Goal: Task Accomplishment & Management: Complete application form

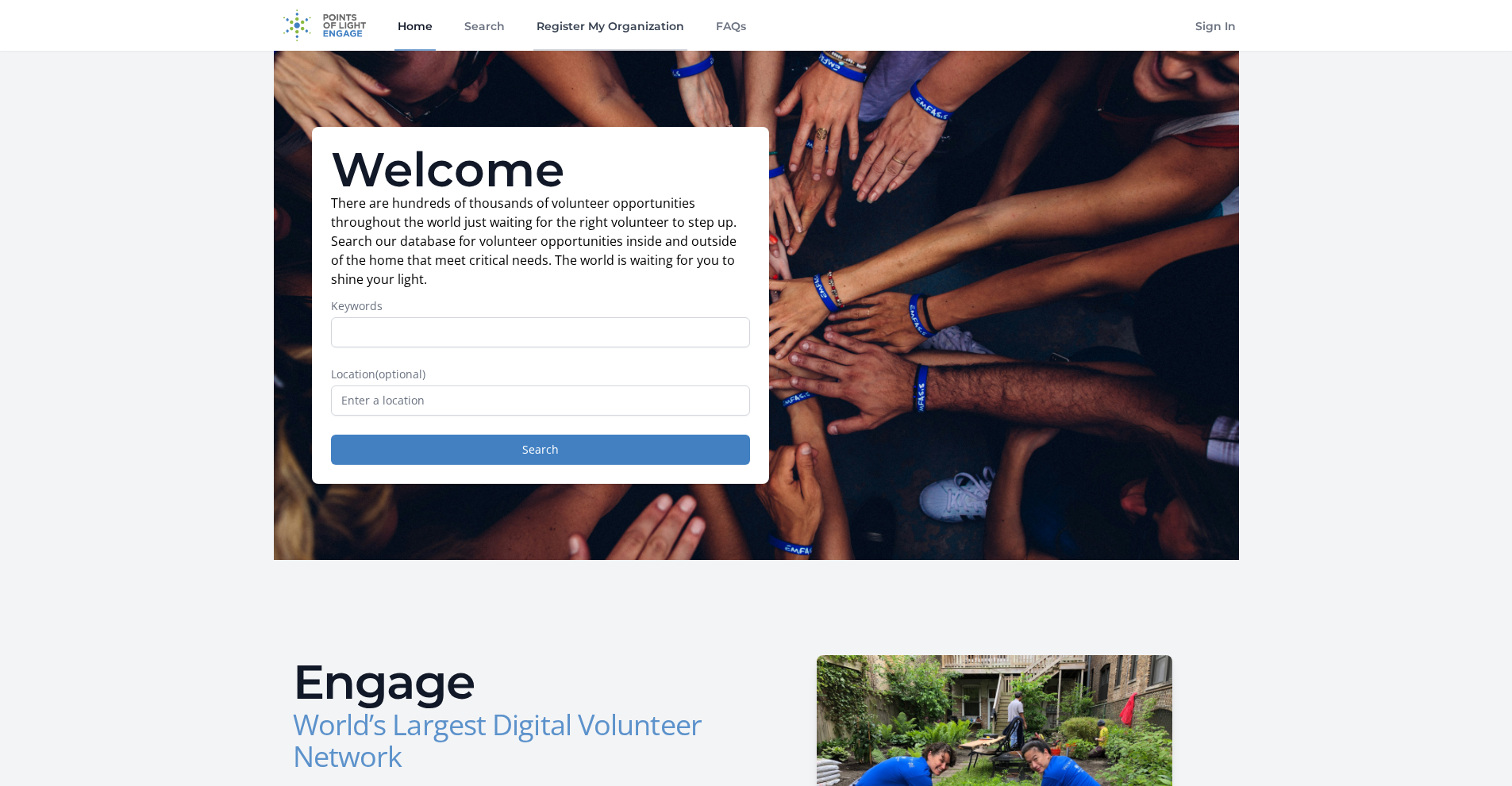
click at [595, 29] on link "Register My Organization" at bounding box center [610, 25] width 154 height 51
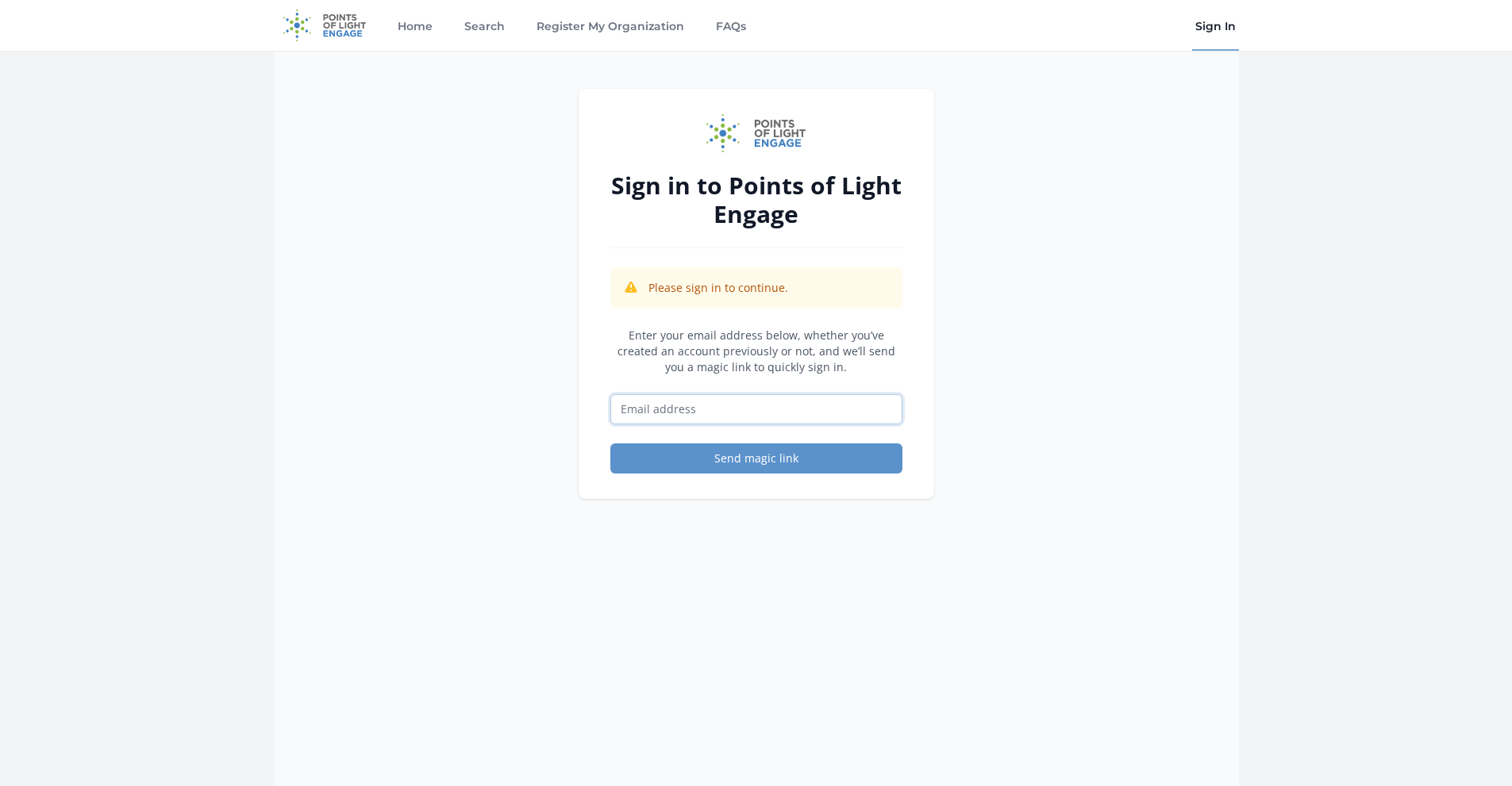
click at [686, 409] on input "Email address" at bounding box center [756, 409] width 292 height 30
type input "[EMAIL_ADDRESS][DOMAIN_NAME]"
click at [752, 473] on button "Send magic link" at bounding box center [756, 459] width 292 height 30
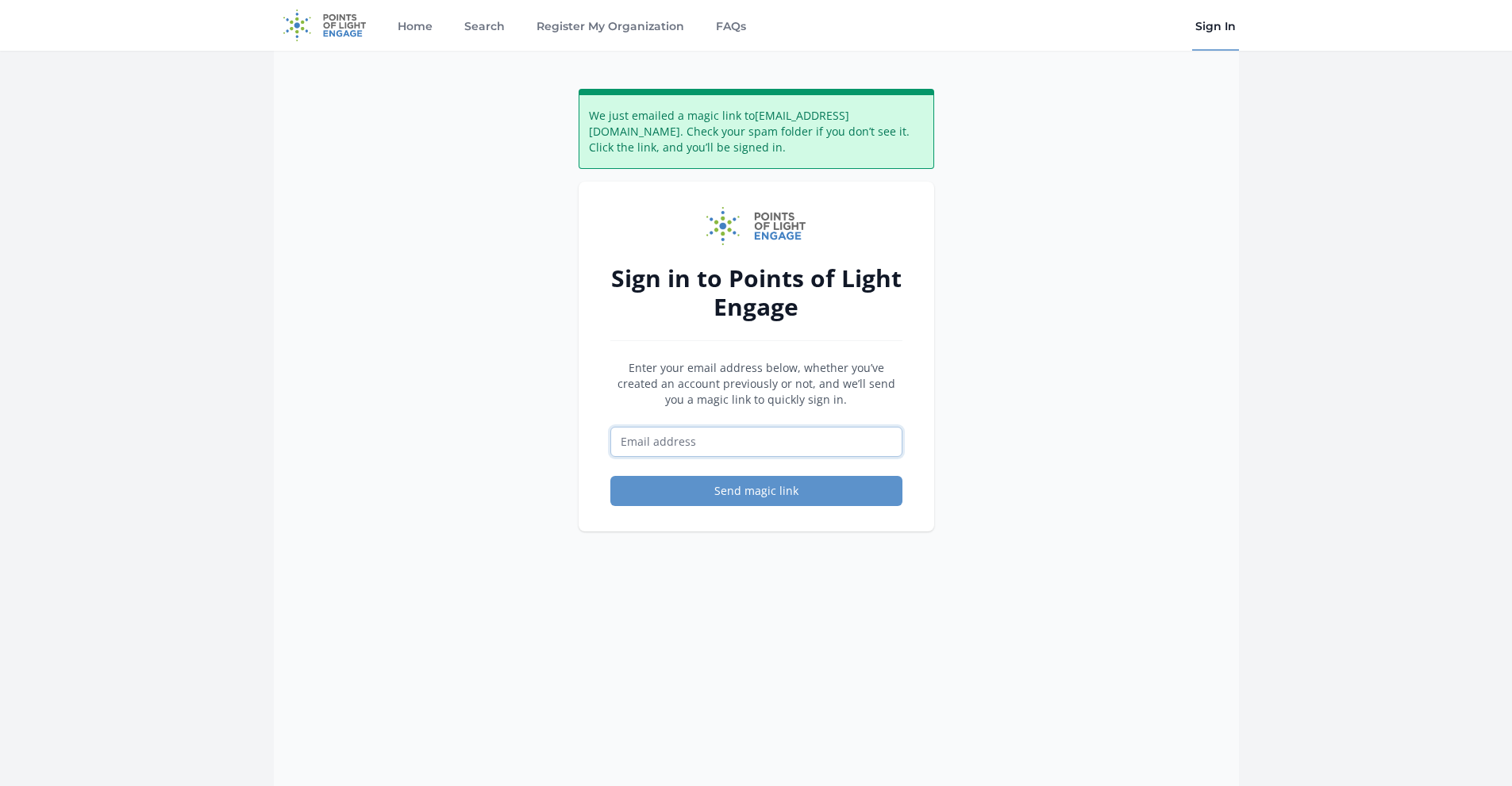
click at [792, 455] on input "Email address" at bounding box center [756, 442] width 292 height 30
type input "[EMAIL_ADDRESS][DOMAIN_NAME]"
click at [825, 482] on button "Send magic link" at bounding box center [756, 491] width 292 height 30
